Goal: Task Accomplishment & Management: Complete application form

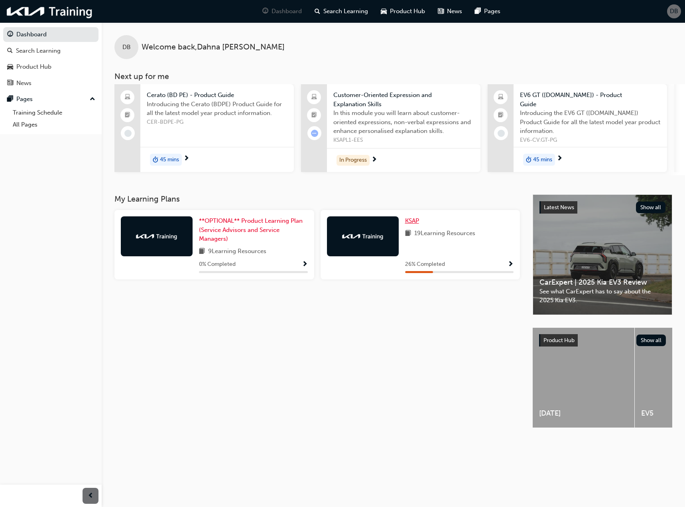
click at [416, 223] on span "KSAP" at bounding box center [412, 220] width 14 height 7
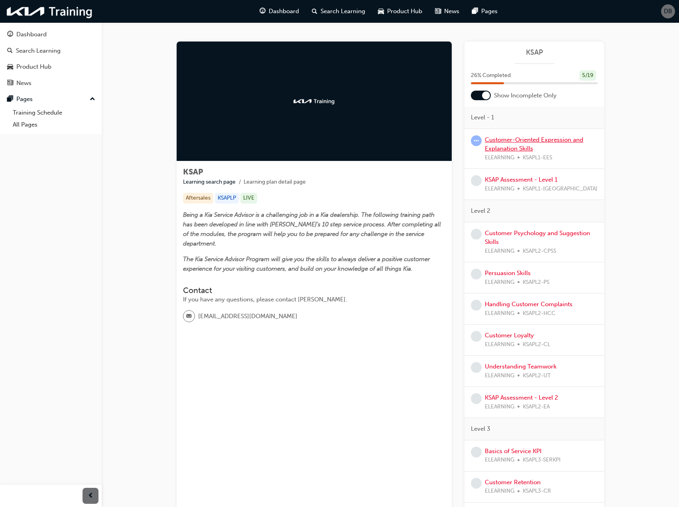
click at [512, 148] on link "Customer-Oriented Expression and Explanation Skills" at bounding box center [534, 144] width 99 height 16
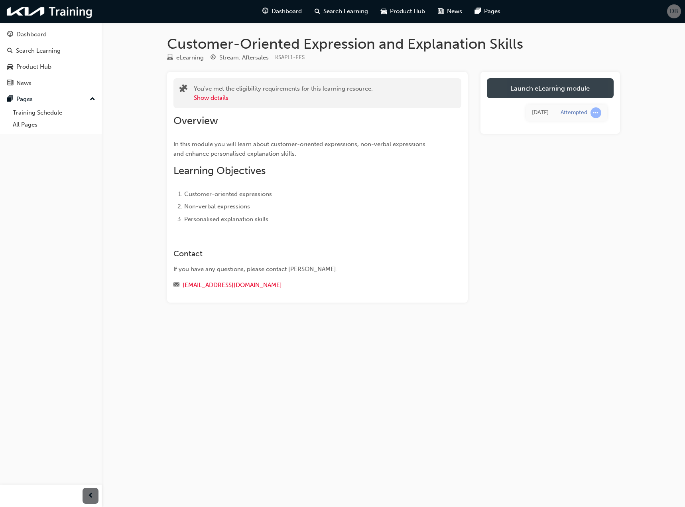
click at [515, 95] on link "Launch eLearning module" at bounding box center [550, 88] width 127 height 20
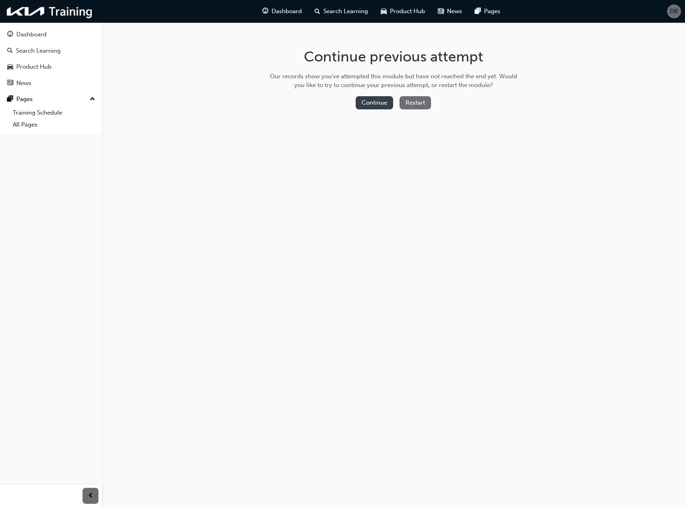
click at [375, 104] on button "Continue" at bounding box center [374, 102] width 37 height 13
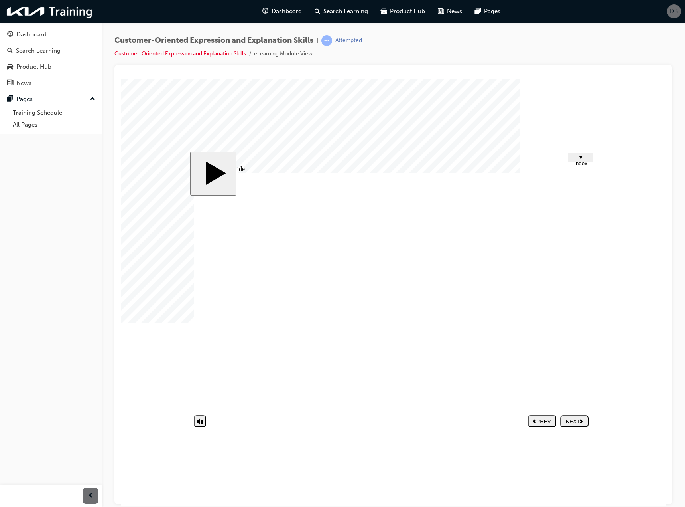
click at [567, 420] on div "NEXT" at bounding box center [575, 421] width 22 height 6
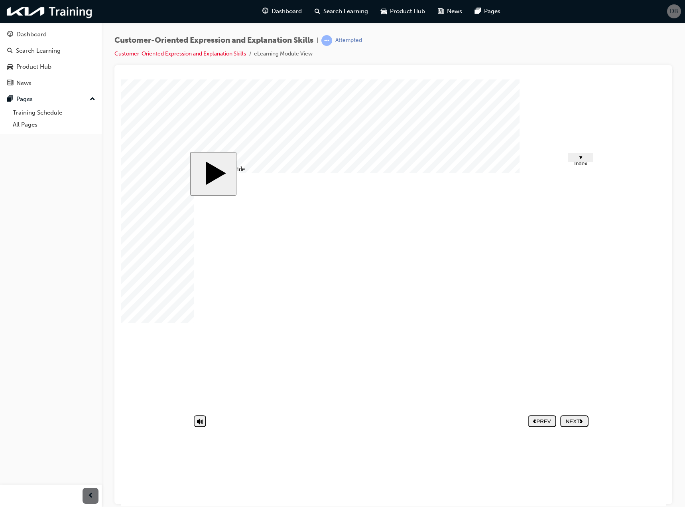
click at [564, 418] on div "NEXT" at bounding box center [575, 421] width 22 height 6
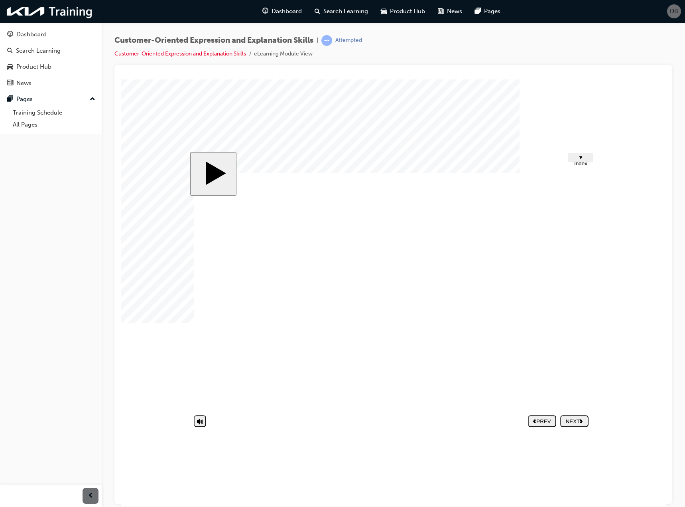
click at [574, 421] on div "NEXT" at bounding box center [575, 421] width 22 height 6
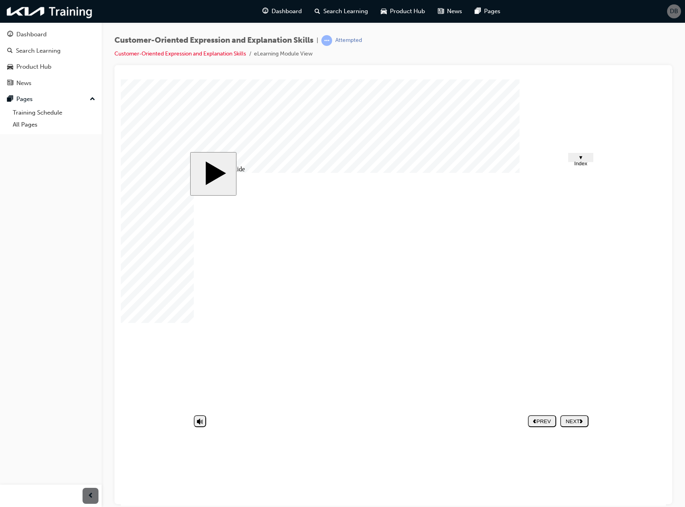
click at [577, 418] on div "NEXT" at bounding box center [575, 421] width 22 height 6
click at [576, 419] on nav "PREV NEXT SUBMIT" at bounding box center [558, 420] width 61 height 18
click at [578, 418] on nav "PREV NEXT SUBMIT" at bounding box center [558, 420] width 61 height 18
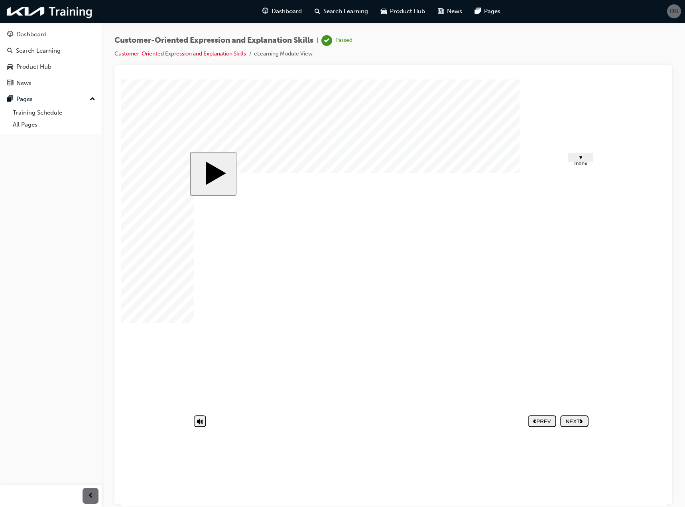
click at [578, 418] on nav "PREV NEXT SUBMIT" at bounding box center [558, 420] width 61 height 18
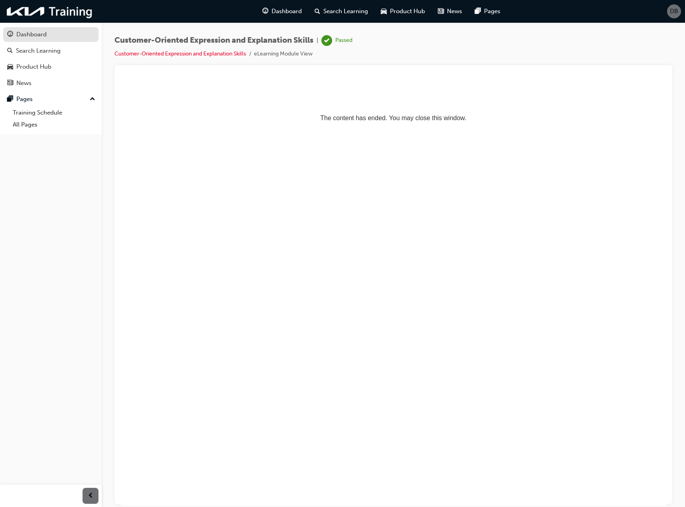
click at [59, 34] on div "Dashboard" at bounding box center [50, 35] width 87 height 10
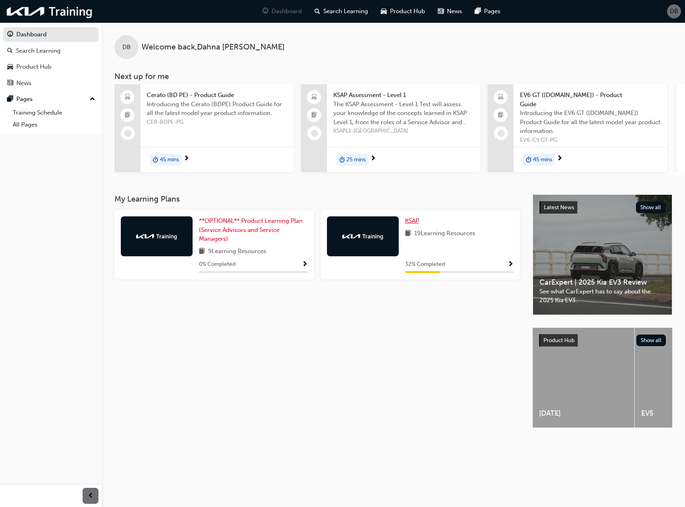
click at [413, 222] on span "KSAP" at bounding box center [412, 220] width 14 height 7
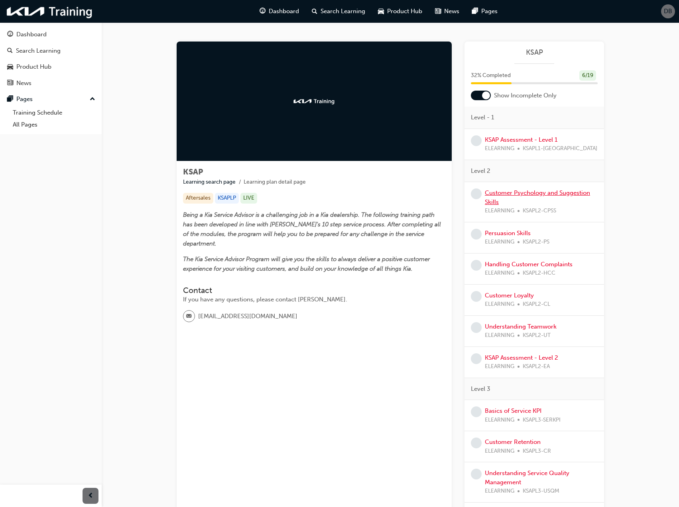
click at [529, 194] on link "Customer Psychology and Suggestion Skills" at bounding box center [537, 197] width 105 height 16
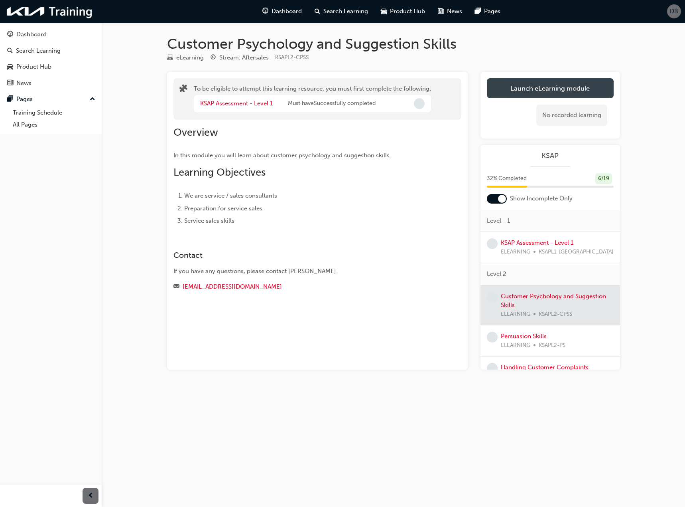
click at [521, 93] on button "Launch eLearning module" at bounding box center [550, 88] width 127 height 20
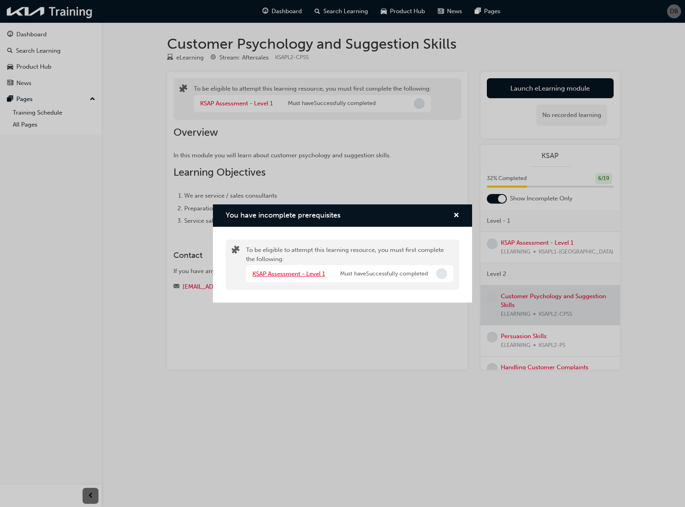
click at [299, 274] on link "KSAP Assessment - Level 1" at bounding box center [288, 273] width 73 height 7
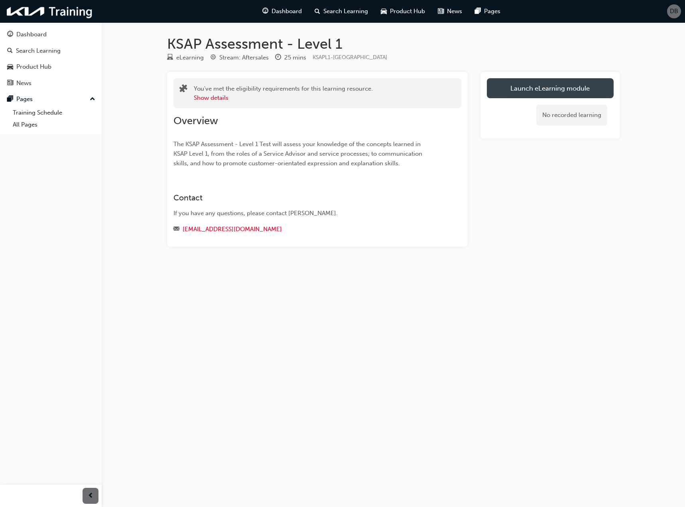
click at [562, 93] on link "Launch eLearning module" at bounding box center [550, 88] width 127 height 20
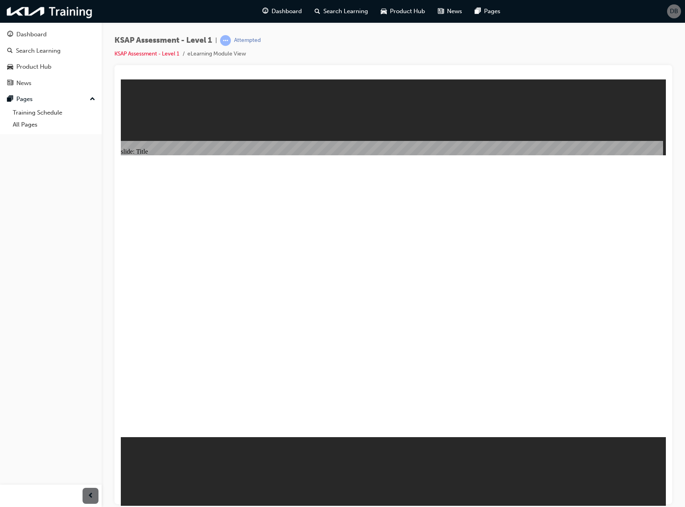
radio input "true"
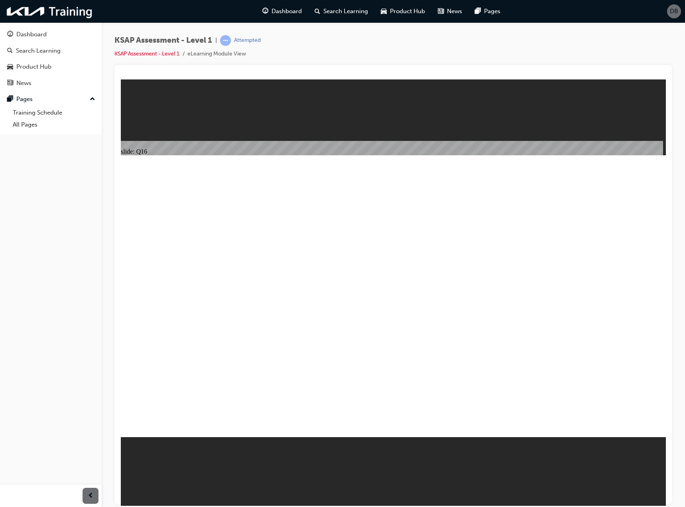
radio input "true"
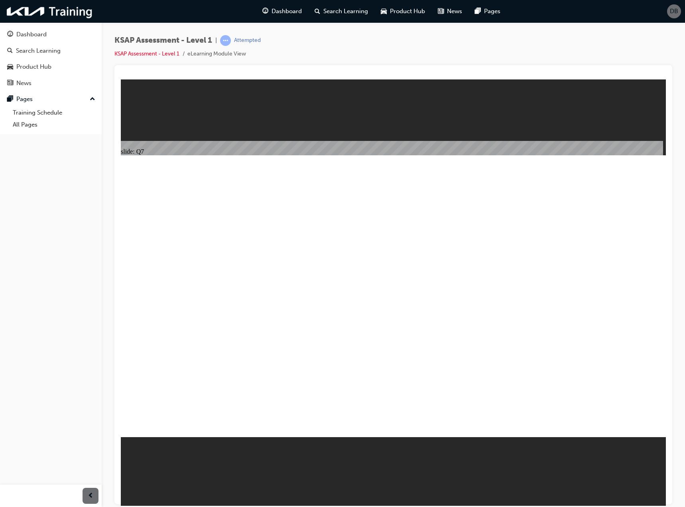
click at [140, 53] on link "KSAP Assessment - Level 1" at bounding box center [146, 53] width 65 height 7
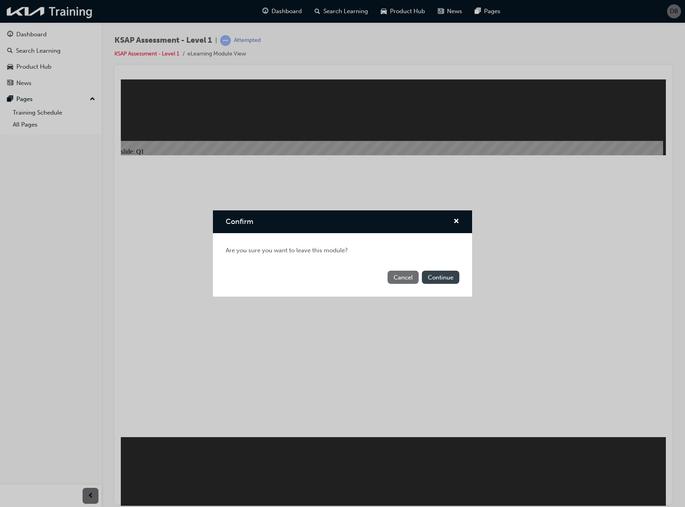
click at [448, 280] on button "Continue" at bounding box center [440, 276] width 37 height 13
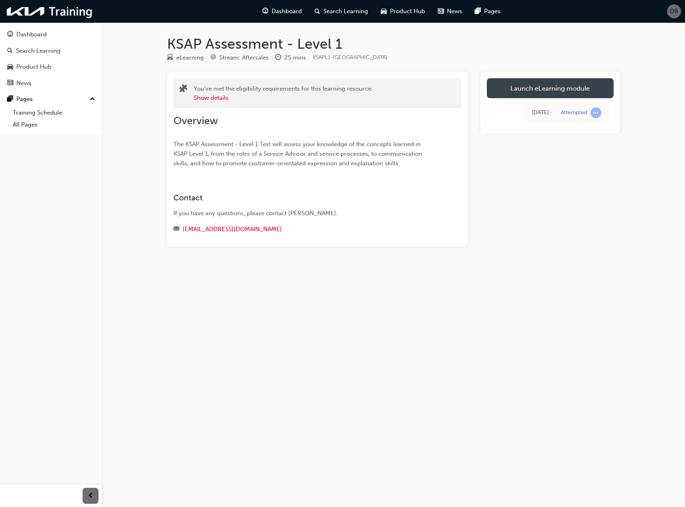
click at [568, 95] on link "Launch eLearning module" at bounding box center [550, 88] width 127 height 20
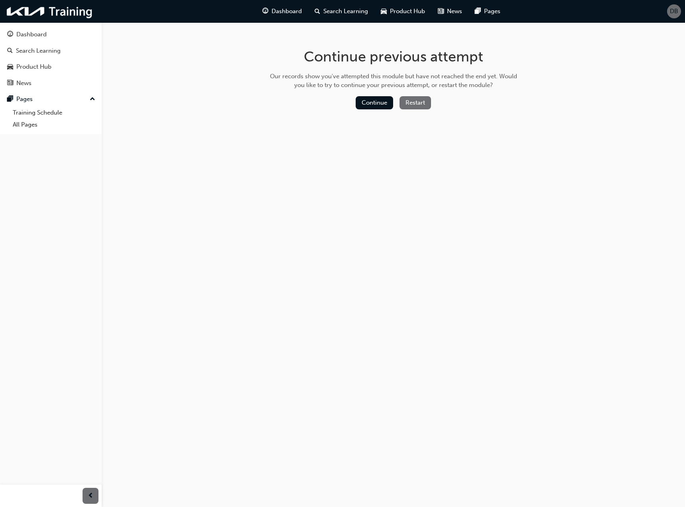
click at [425, 105] on button "Restart" at bounding box center [416, 102] width 32 height 13
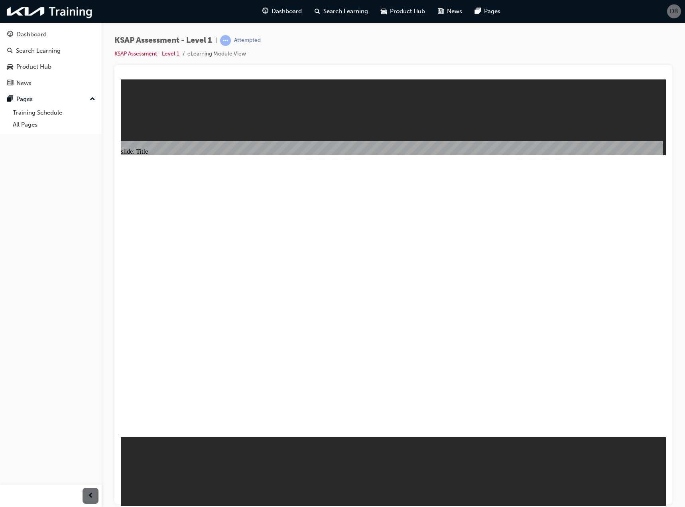
radio input "true"
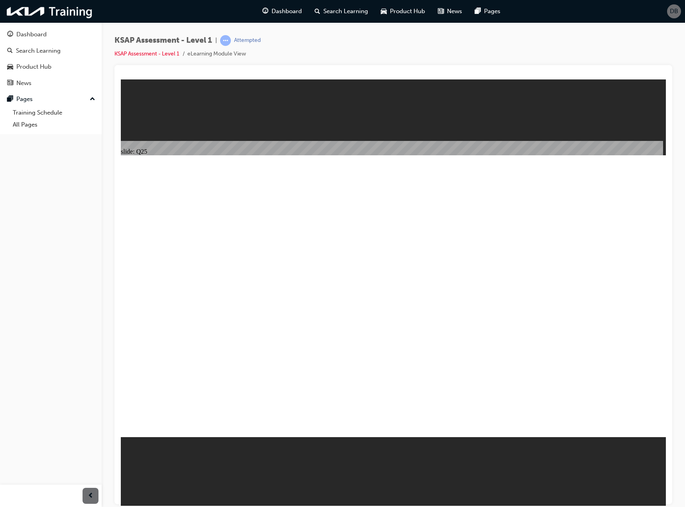
radio input "true"
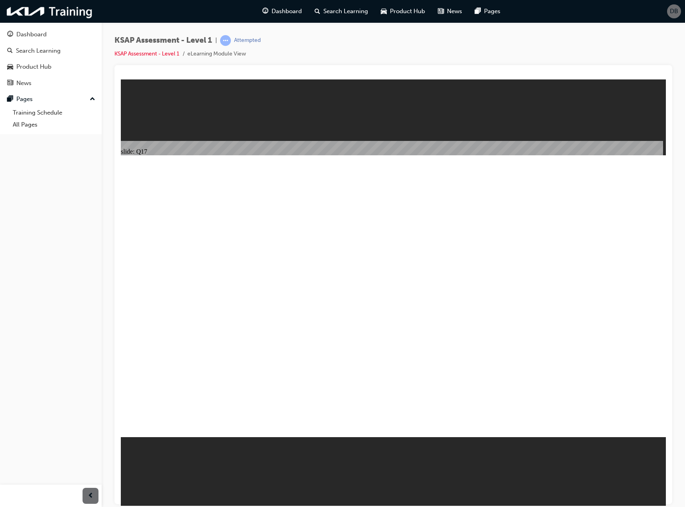
radio input "true"
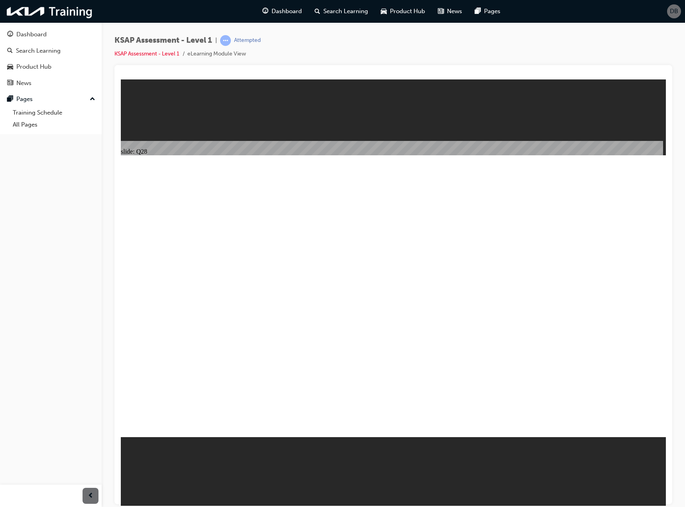
radio input "true"
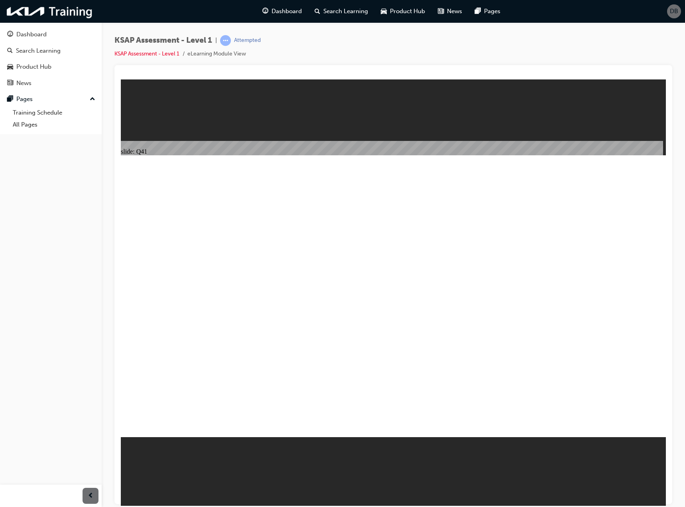
radio input "true"
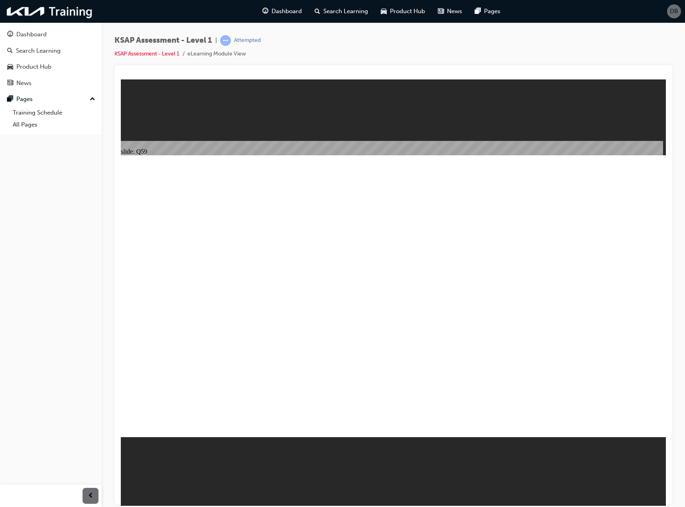
radio input "true"
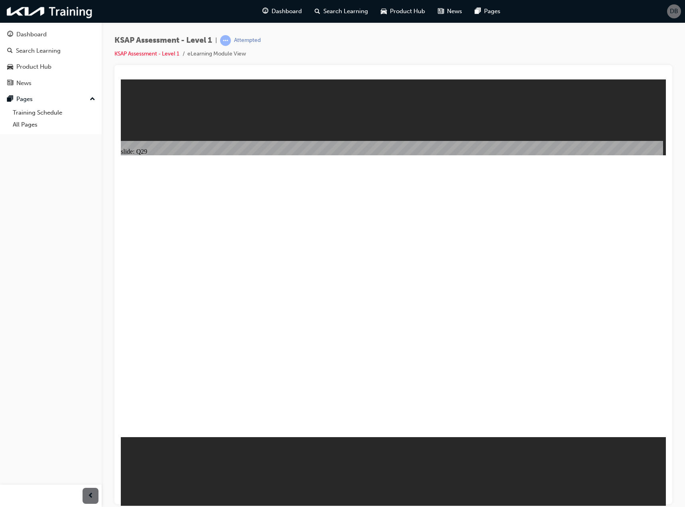
radio input "true"
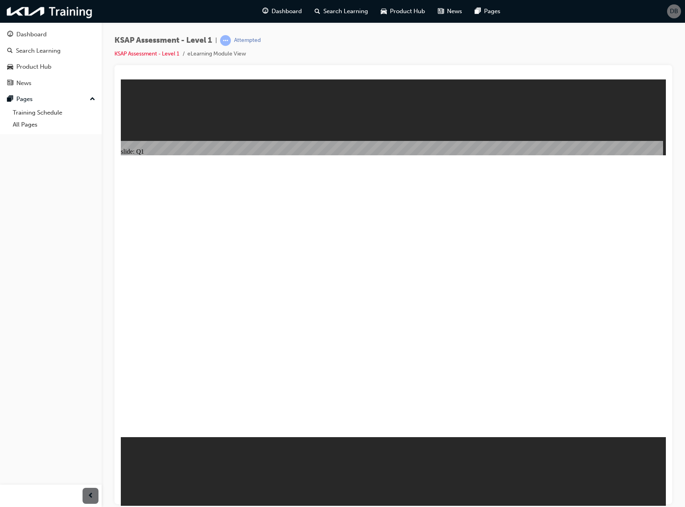
click at [597, 87] on div "slide: Q1 Rectangle Group Rectangle 2 Line 2 Menu Resources Question Line 3 Rec…" at bounding box center [393, 292] width 545 height 426
radio input "true"
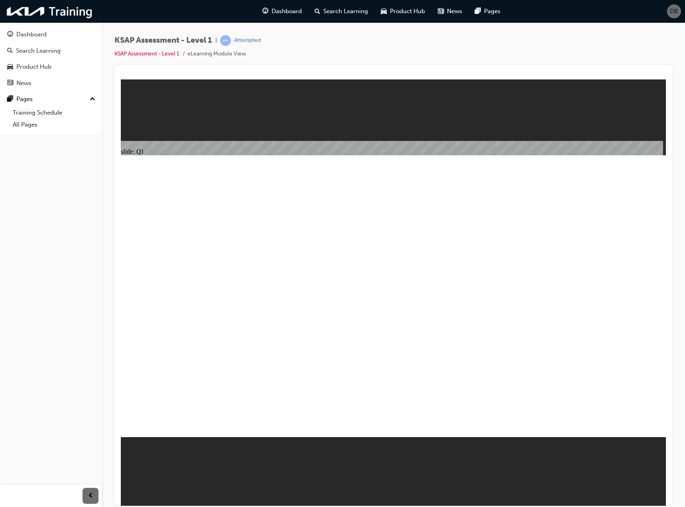
radio input "true"
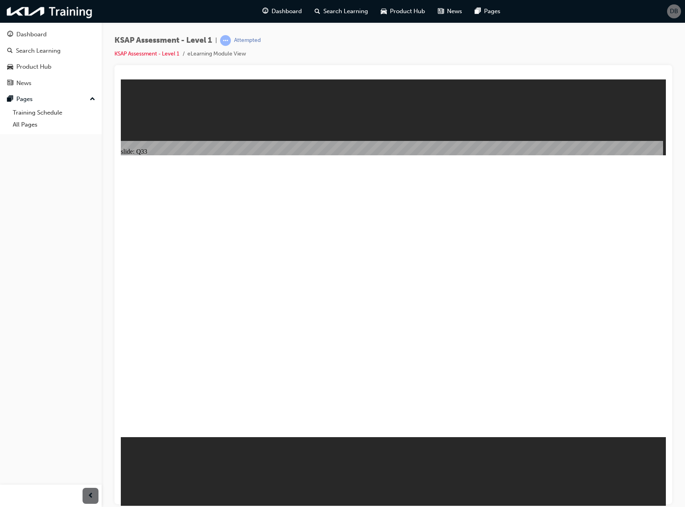
radio input "true"
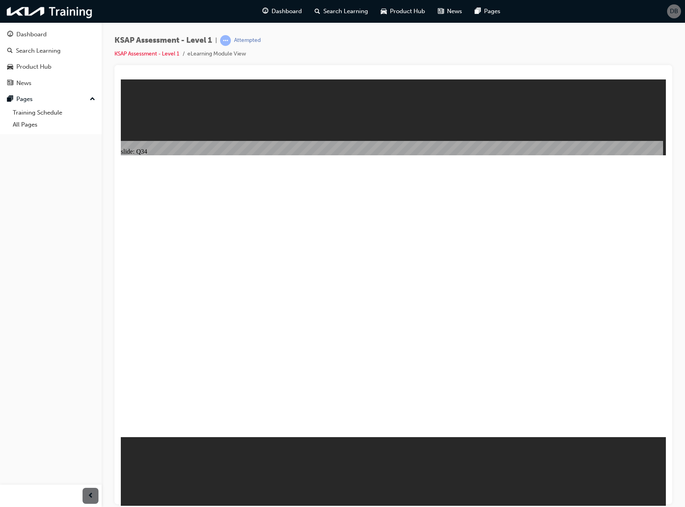
radio input "true"
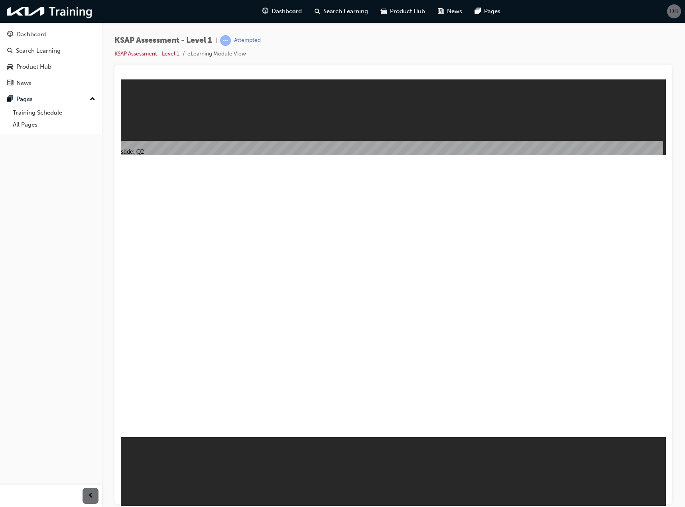
radio input "true"
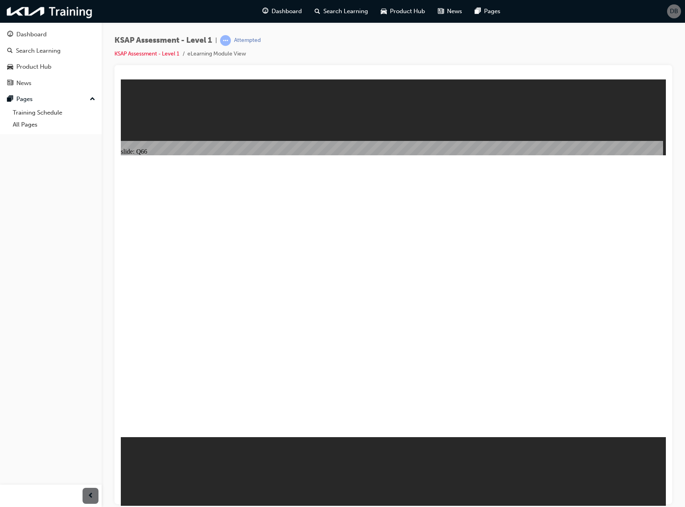
radio input "true"
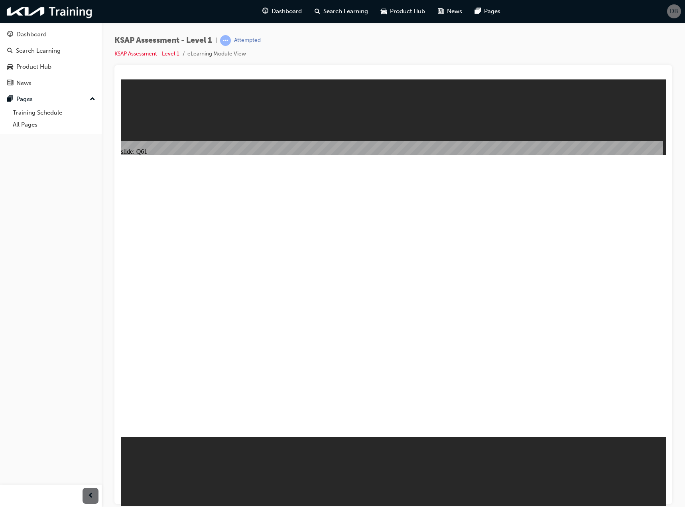
radio input "true"
